Goal: Information Seeking & Learning: Learn about a topic

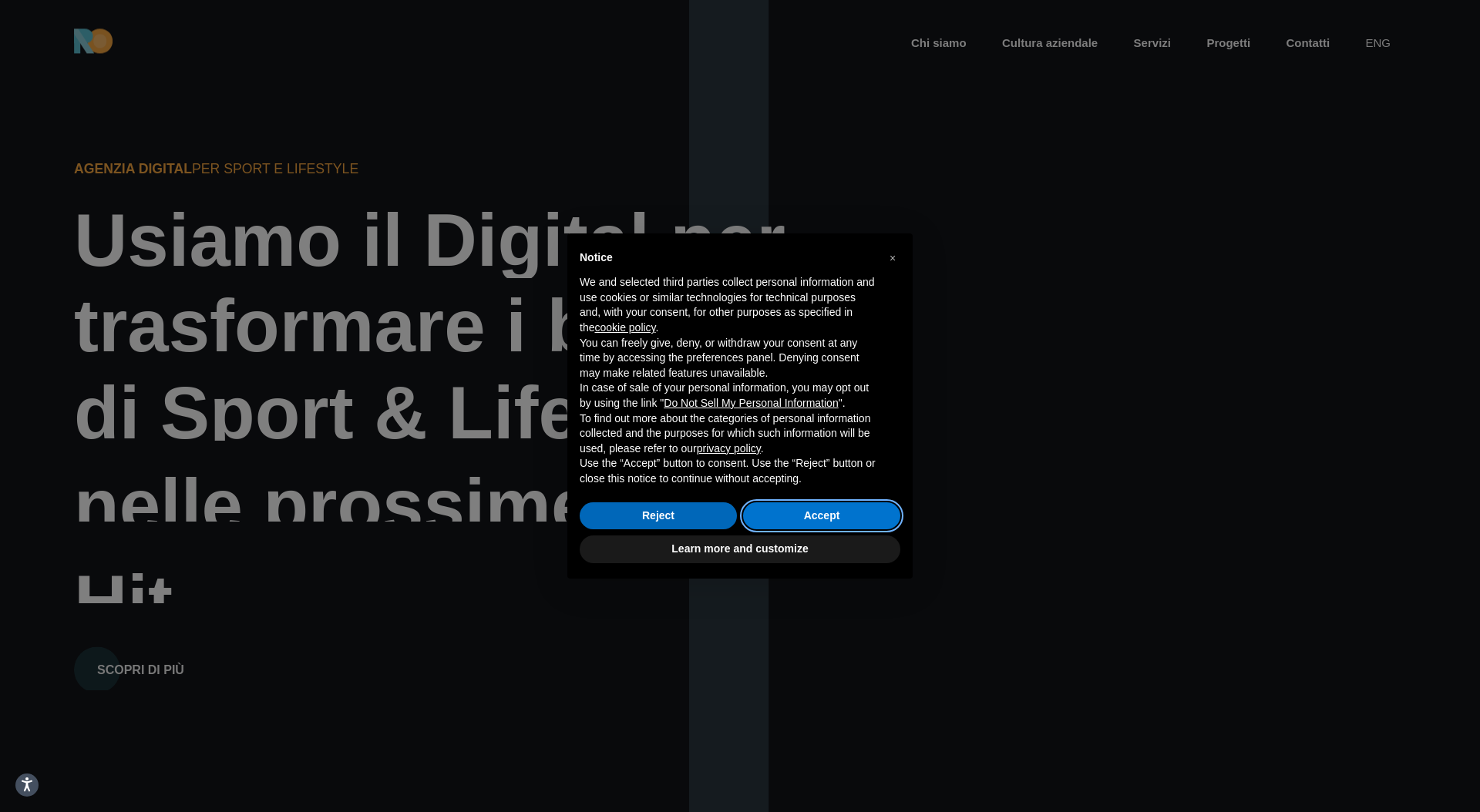
click at [812, 528] on button "Accept" at bounding box center [822, 516] width 158 height 27
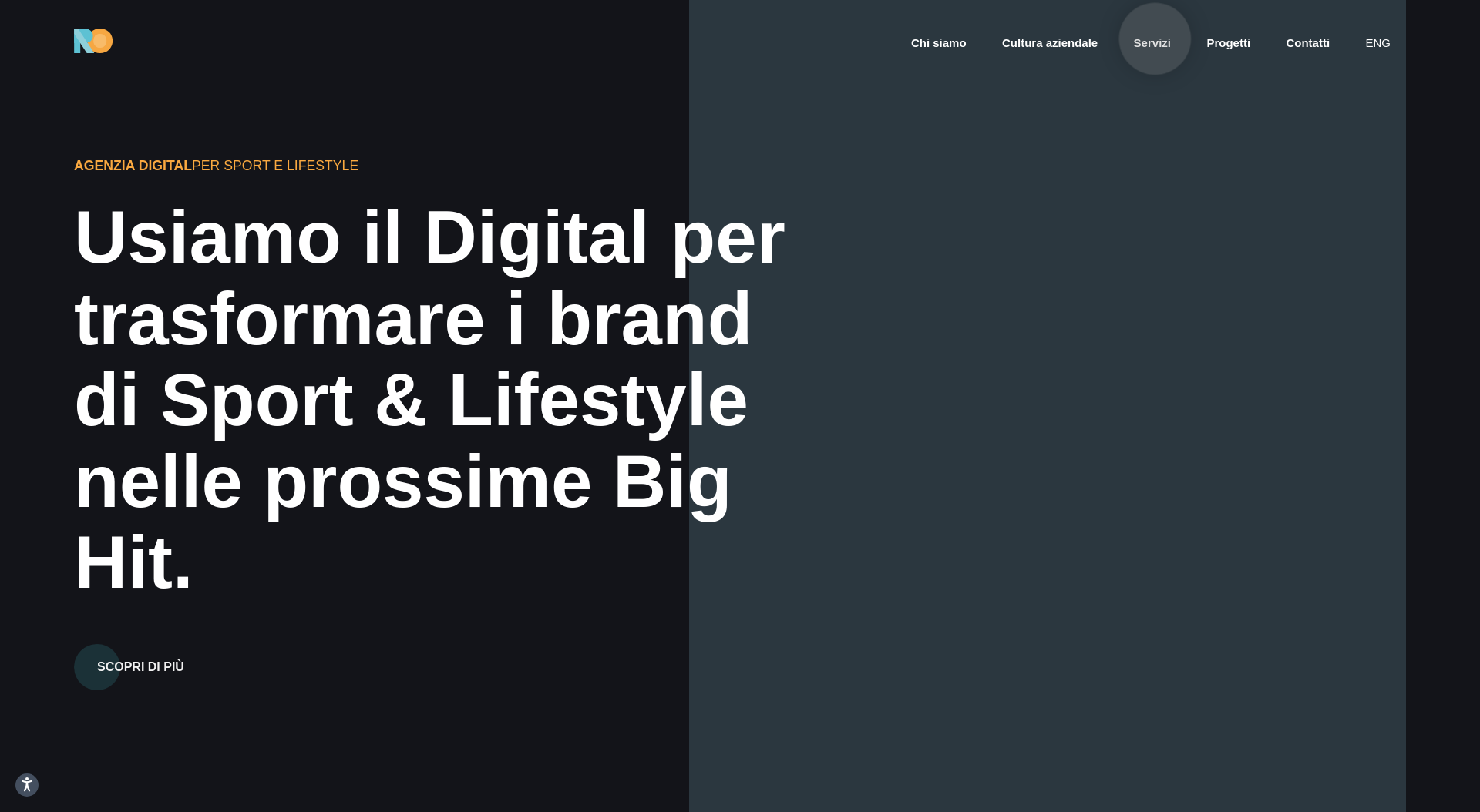
click at [1157, 40] on link "Servizi" at bounding box center [1152, 43] width 40 height 18
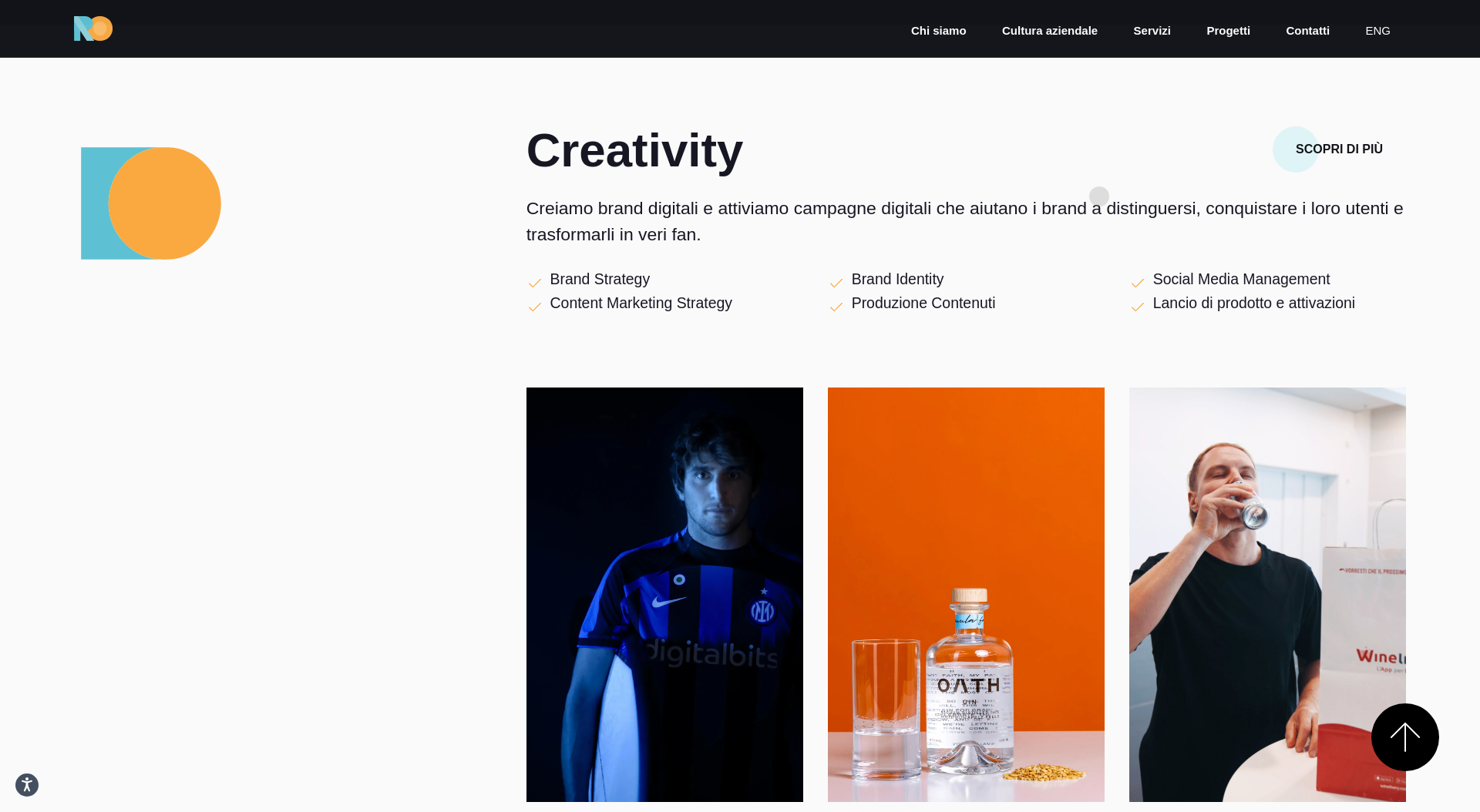
click at [1099, 196] on p "Creiamo brand digitali e attiviamo campagne digitali che aiutano i brand a dist…" at bounding box center [966, 222] width 879 height 53
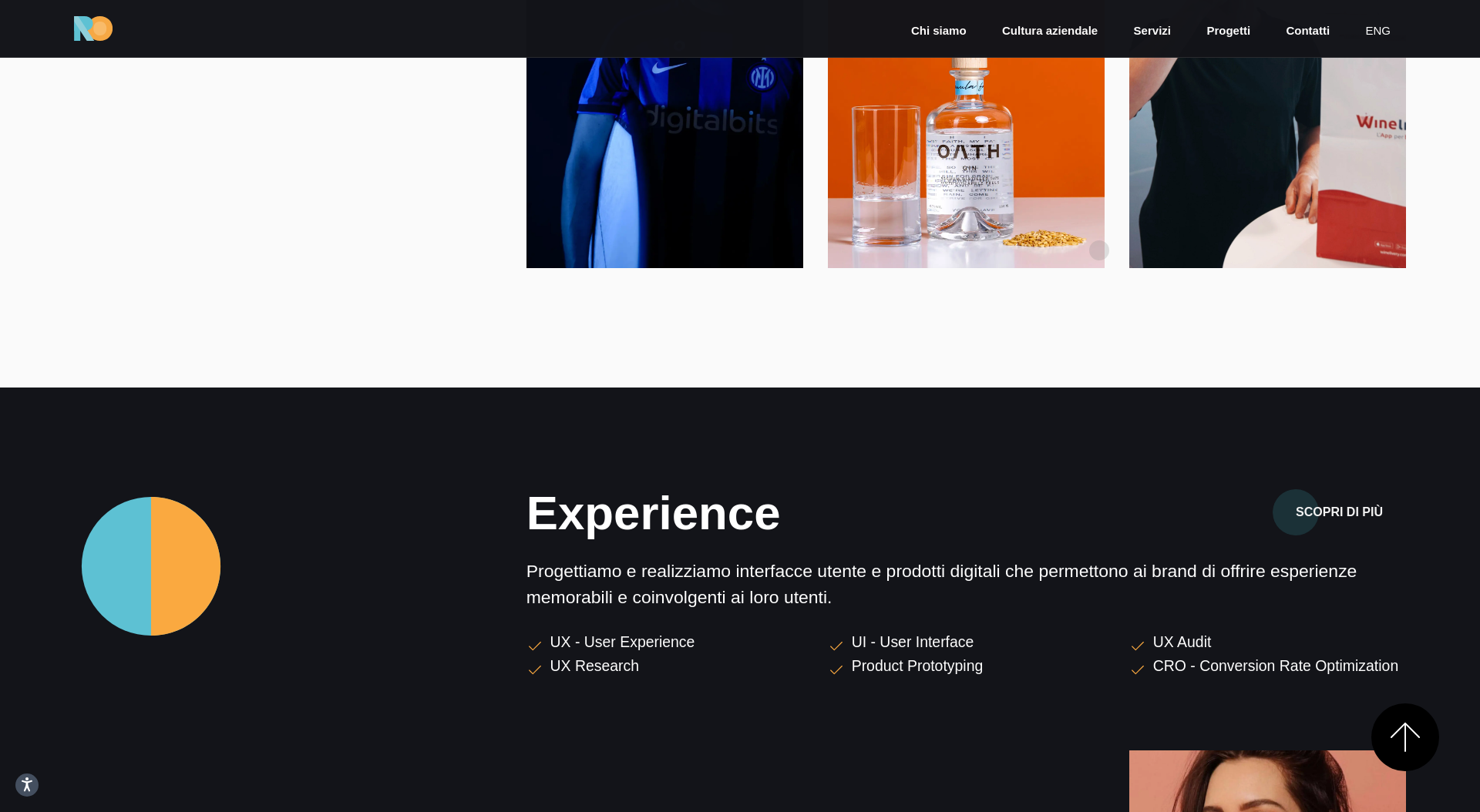
scroll to position [1616, 0]
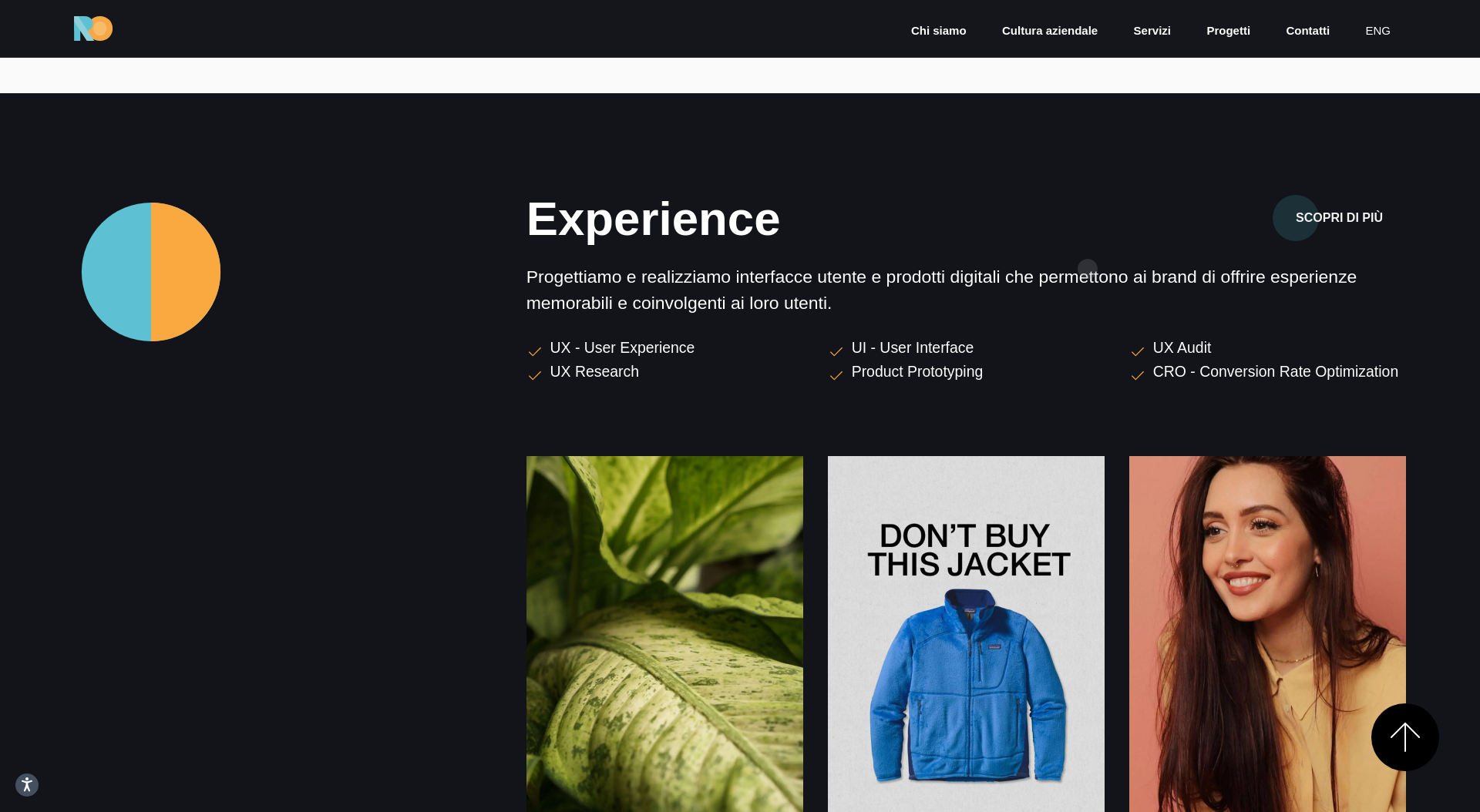
click at [1088, 269] on p "Progettiamo e realizziamo interfacce utente e prodotti digitali che permettono …" at bounding box center [966, 290] width 879 height 53
click at [1089, 269] on p "Progettiamo e realizziamo interfacce utente e prodotti digitali che permettono …" at bounding box center [966, 290] width 879 height 53
click at [1086, 291] on p "Progettiamo e realizziamo interfacce utente e prodotti digitali che permettono …" at bounding box center [966, 290] width 879 height 53
click at [1086, 286] on p "Progettiamo e realizziamo interfacce utente e prodotti digitali che permettono …" at bounding box center [966, 290] width 879 height 53
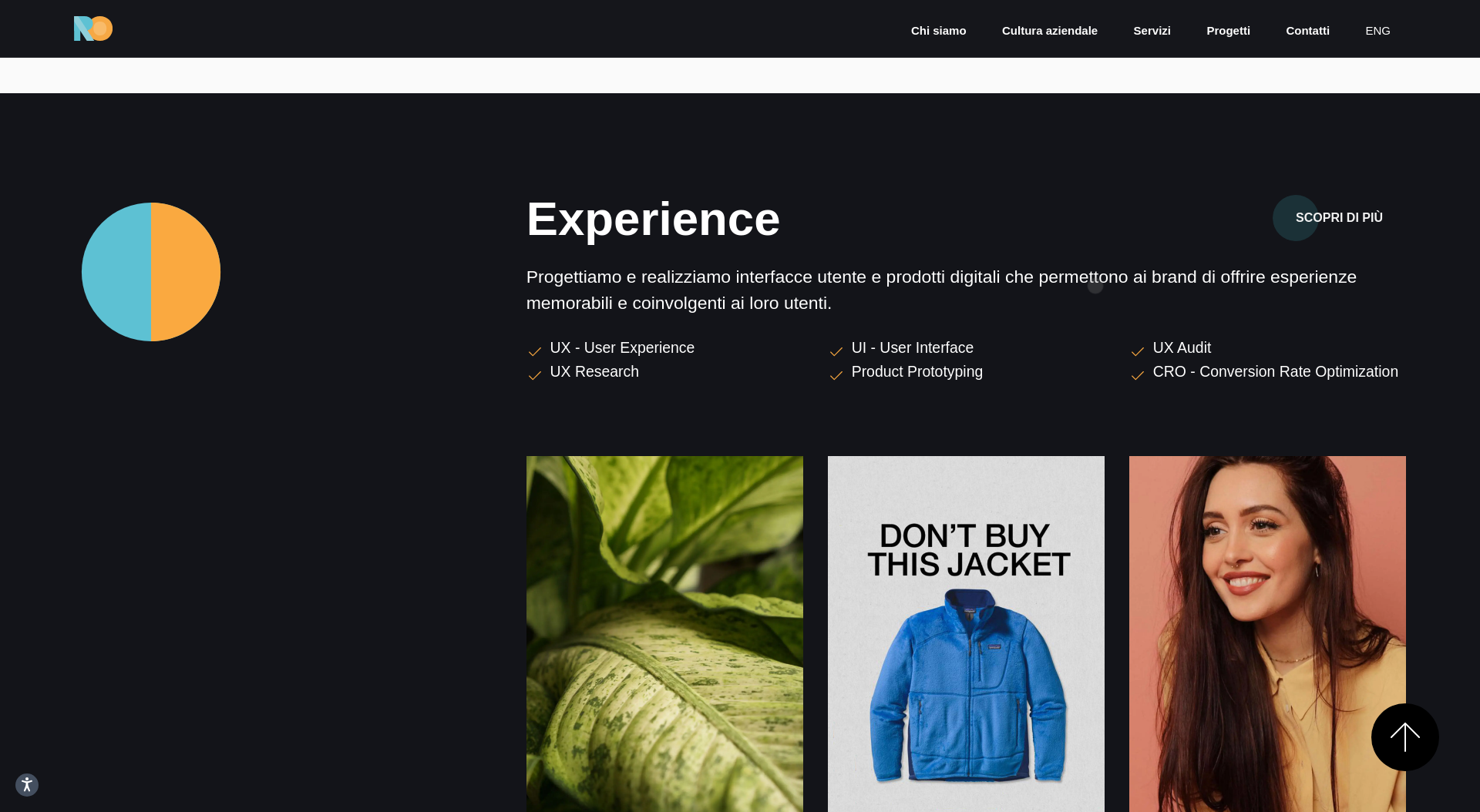
click at [1095, 286] on p "Progettiamo e realizziamo interfacce utente e prodotti digitali che permettono …" at bounding box center [966, 290] width 879 height 53
click at [1073, 286] on p "Progettiamo e realizziamo interfacce utente e prodotti digitali che permettono …" at bounding box center [966, 290] width 879 height 53
click at [1081, 293] on p "Progettiamo e realizziamo interfacce utente e prodotti digitali che permettono …" at bounding box center [966, 290] width 879 height 53
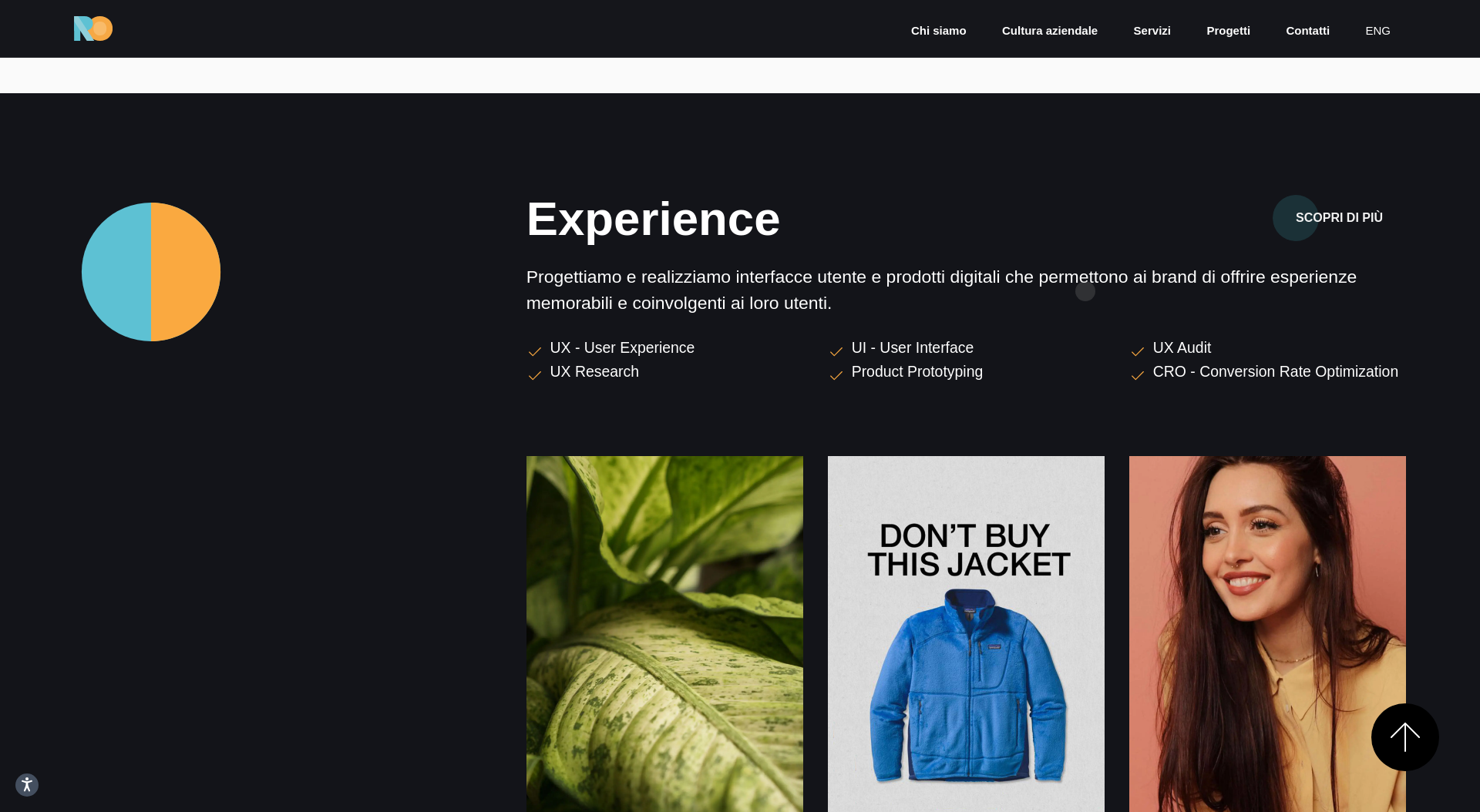
click at [1086, 291] on p "Progettiamo e realizziamo interfacce utente e prodotti digitali che permettono …" at bounding box center [966, 290] width 879 height 53
click at [1094, 290] on p "Progettiamo e realizziamo interfacce utente e prodotti digitali che permettono …" at bounding box center [966, 290] width 879 height 53
click at [1089, 290] on p "Progettiamo e realizziamo interfacce utente e prodotti digitali che permettono …" at bounding box center [966, 290] width 879 height 53
click at [1102, 281] on p "Progettiamo e realizziamo interfacce utente e prodotti digitali che permettono …" at bounding box center [966, 290] width 879 height 53
click at [1089, 295] on p "Progettiamo e realizziamo interfacce utente e prodotti digitali che permettono …" at bounding box center [966, 290] width 879 height 53
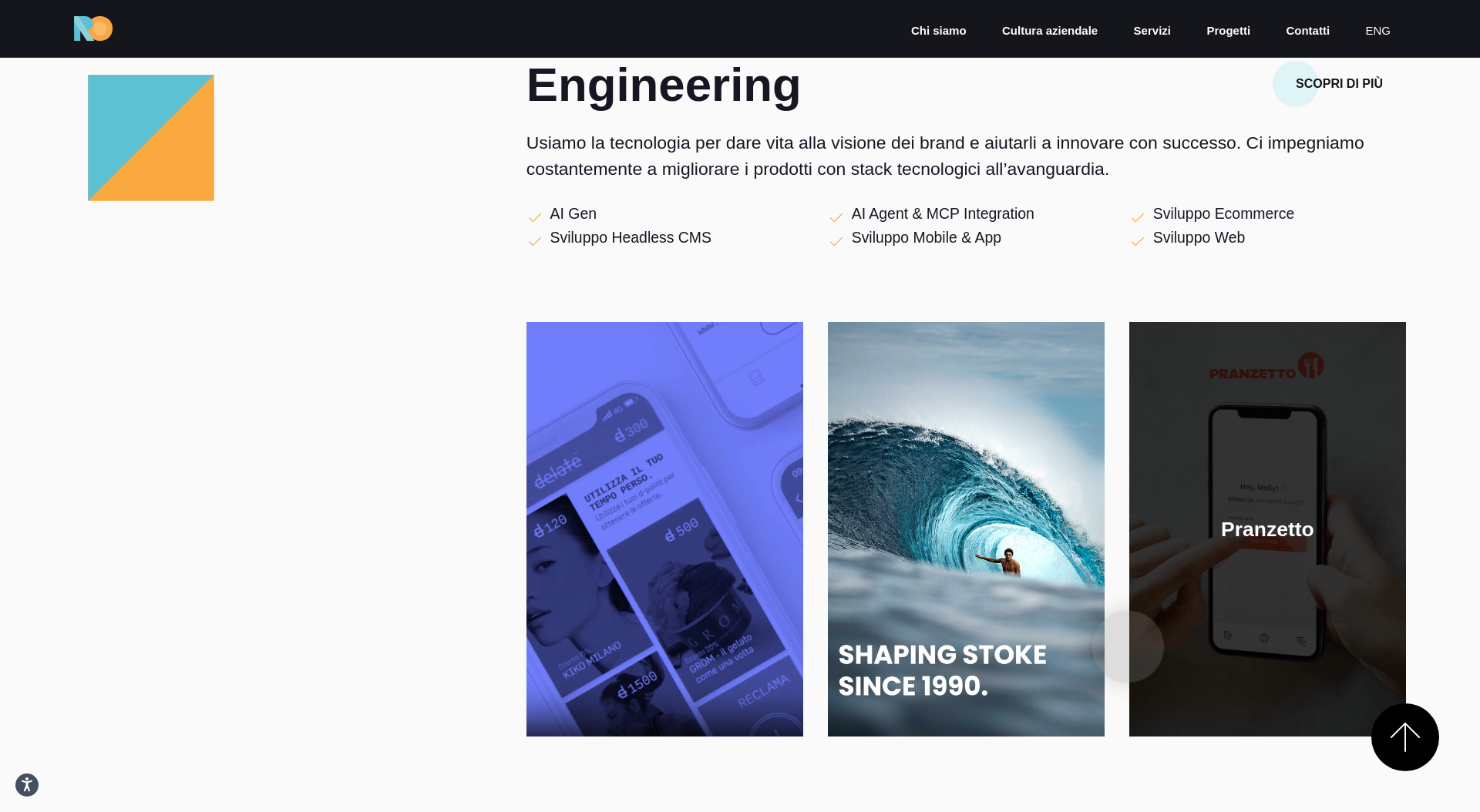
scroll to position [2706, 0]
